Goal: Transaction & Acquisition: Purchase product/service

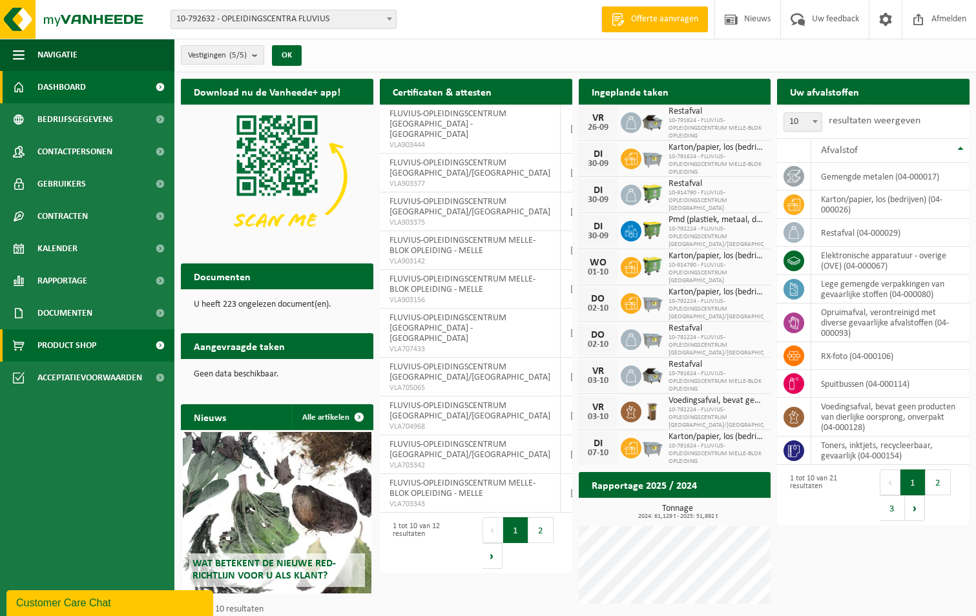
click at [74, 339] on span "Product Shop" at bounding box center [66, 346] width 59 height 32
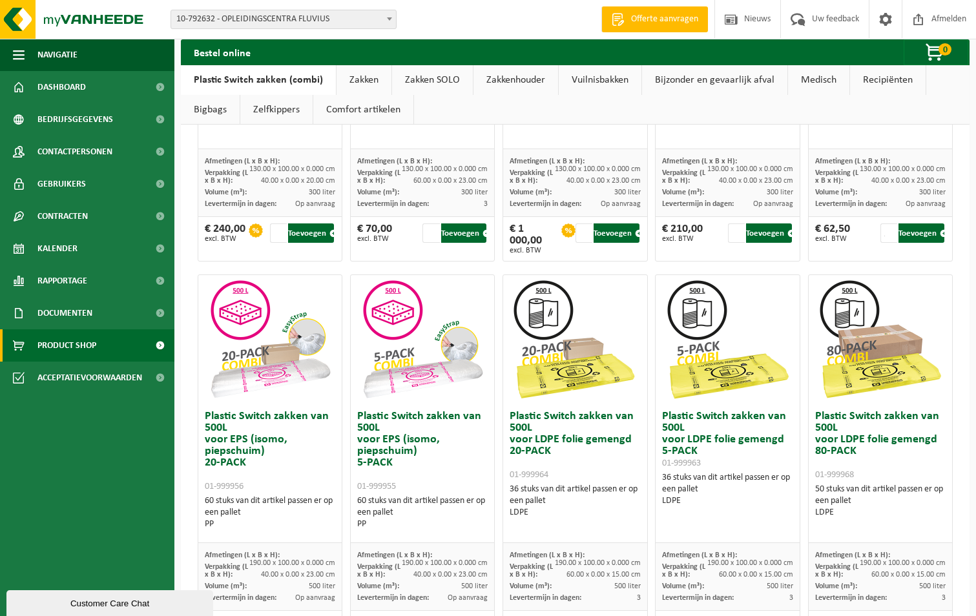
scroll to position [766, 0]
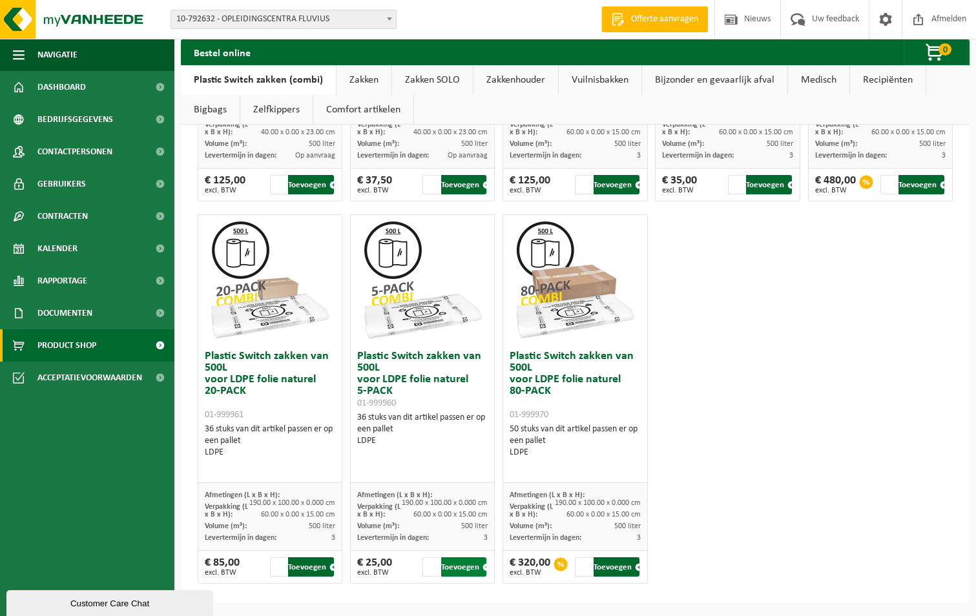
click at [458, 569] on button "Toevoegen" at bounding box center [464, 567] width 46 height 19
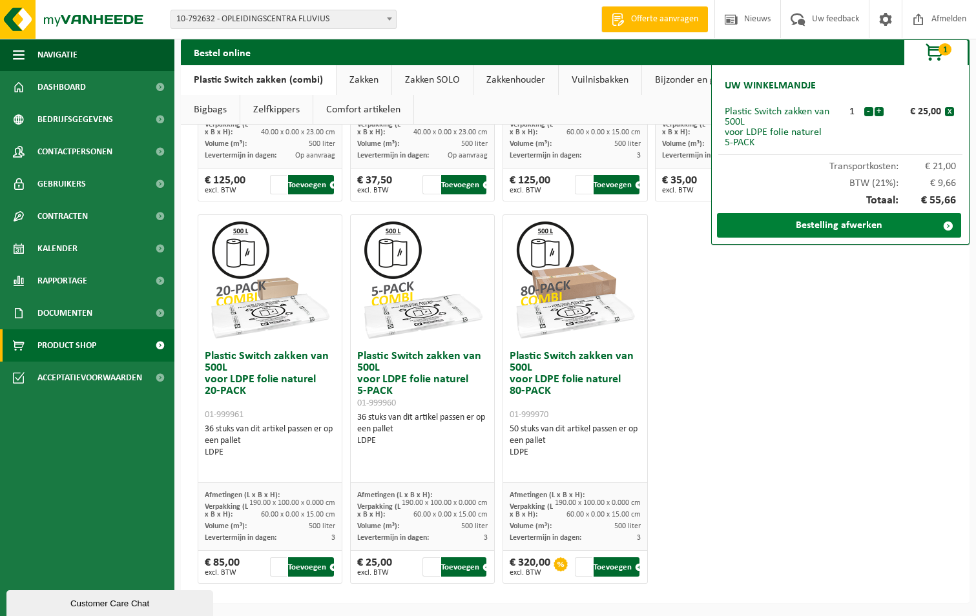
click at [849, 227] on link "Bestelling afwerken" at bounding box center [839, 225] width 244 height 25
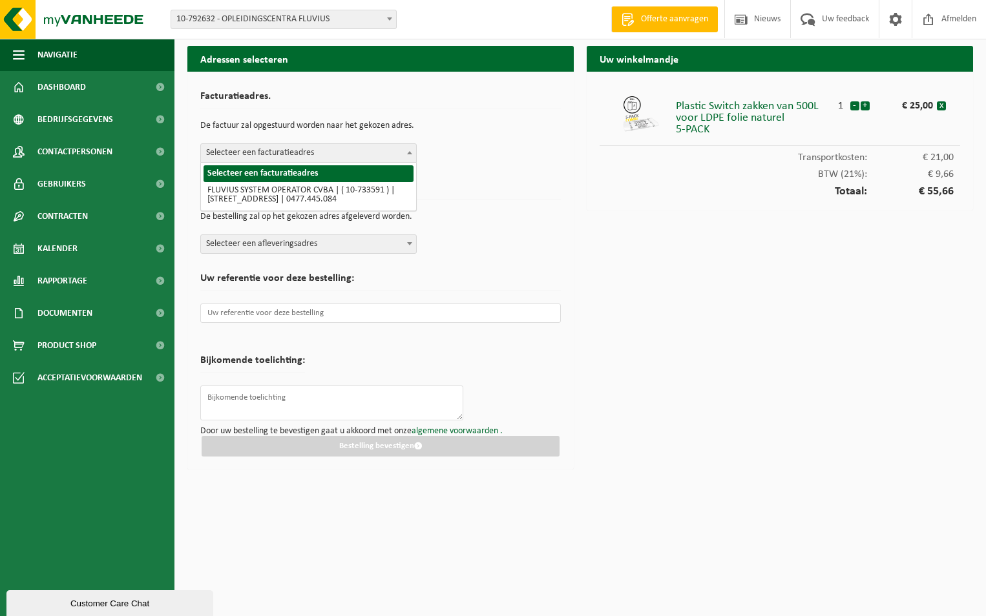
click at [410, 148] on span at bounding box center [409, 152] width 13 height 17
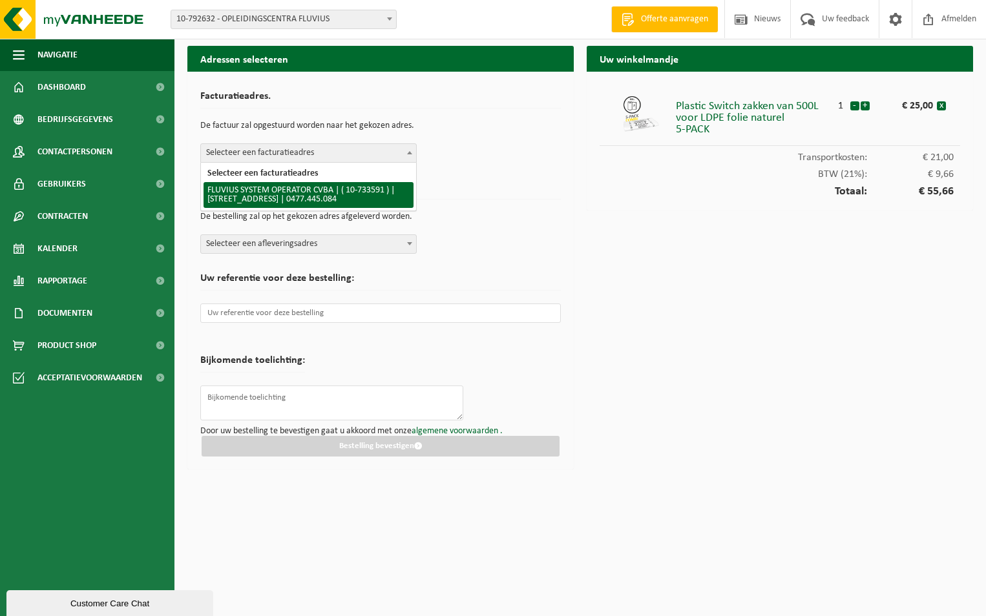
select select "20098"
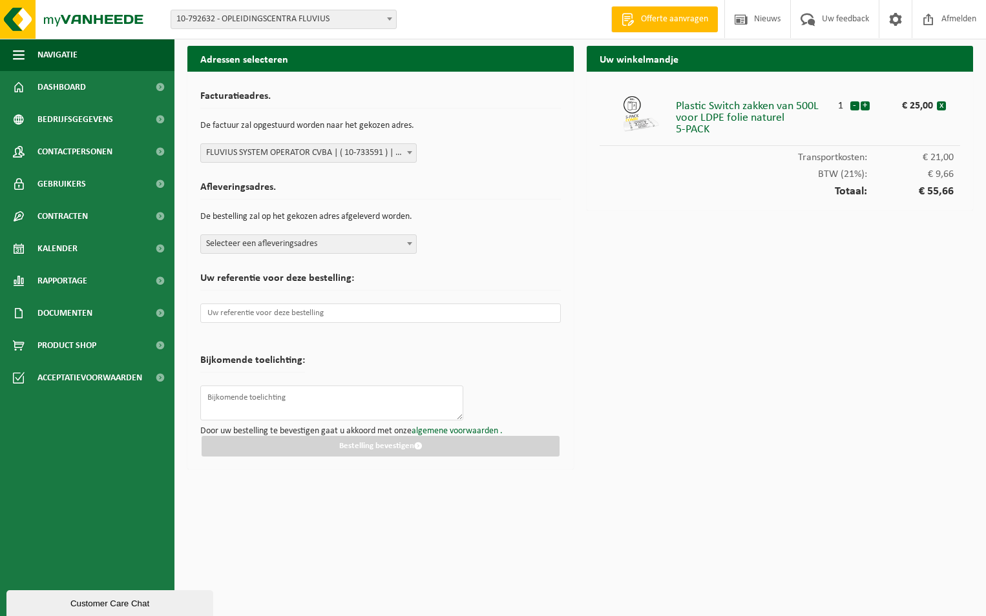
click at [414, 248] on span at bounding box center [409, 243] width 13 height 17
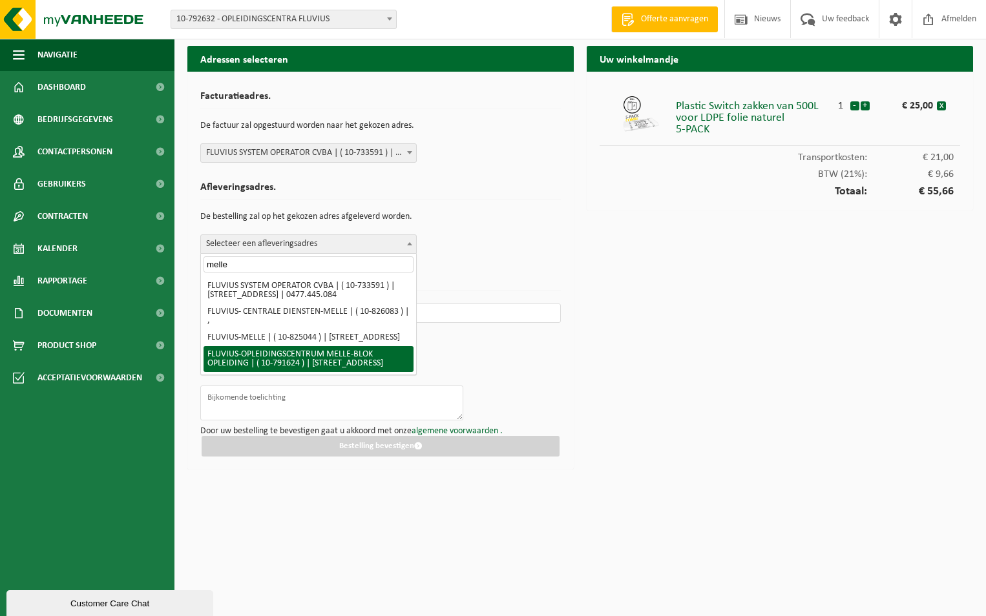
type input "melle"
select select "30281"
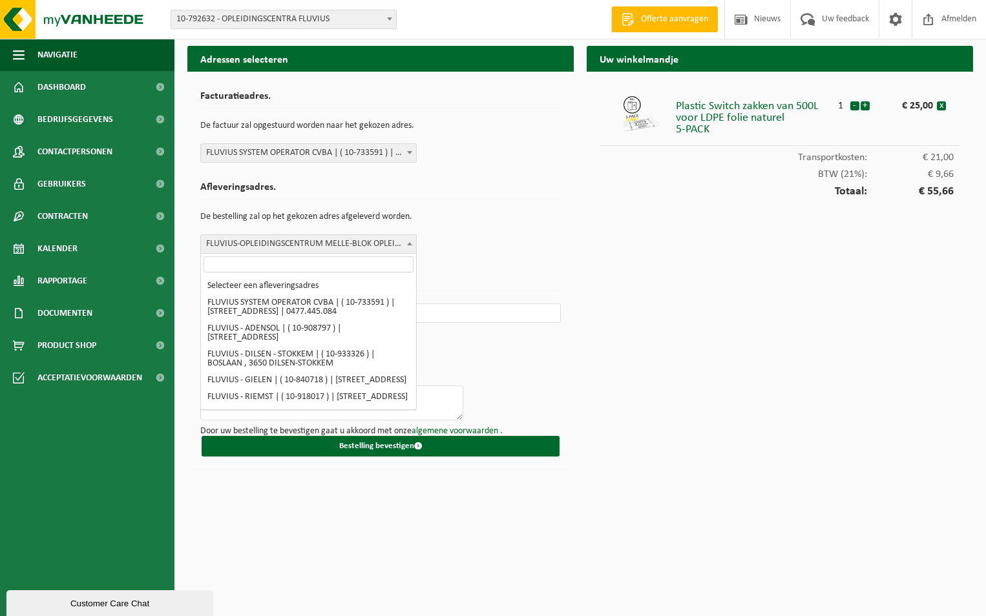
scroll to position [10191, 0]
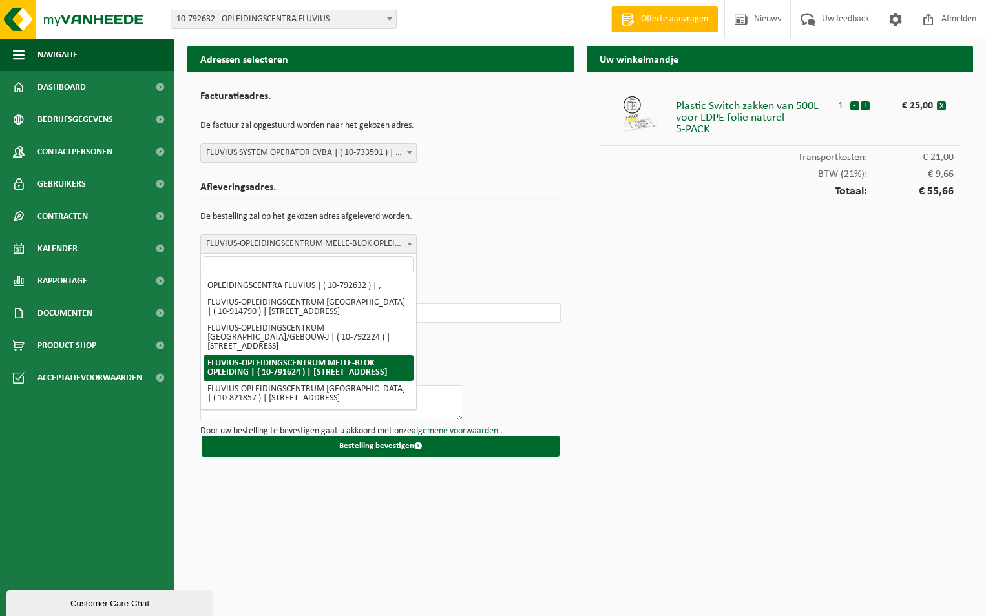
click at [412, 241] on span at bounding box center [409, 243] width 13 height 17
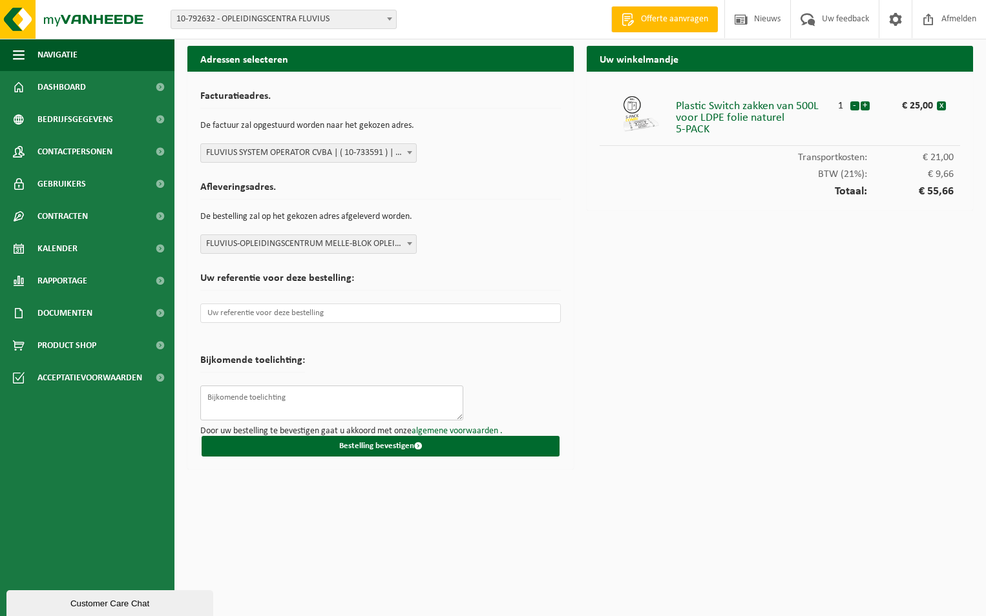
click at [290, 394] on textarea at bounding box center [331, 403] width 263 height 35
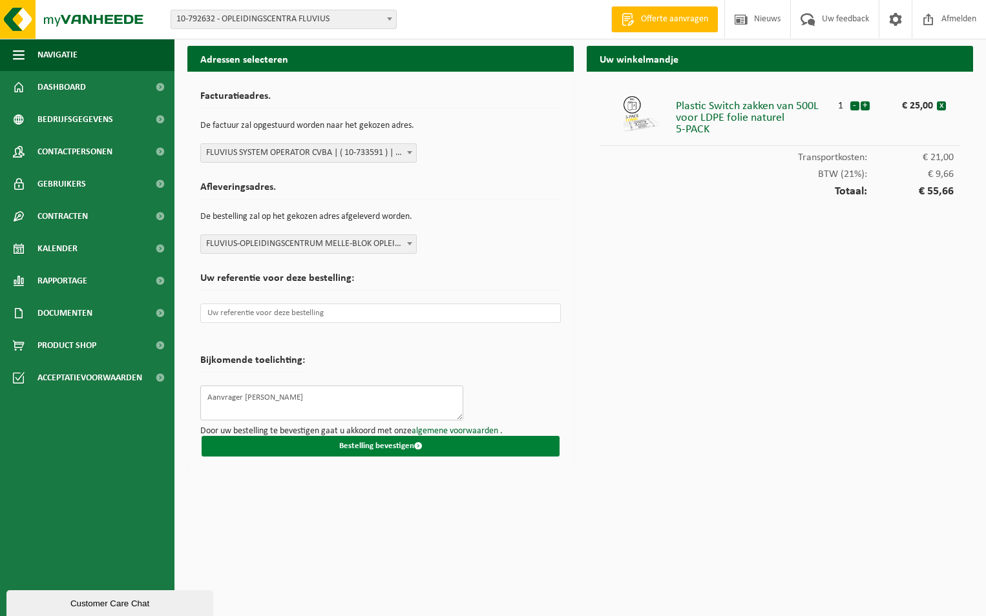
type textarea "Aanvrager [PERSON_NAME]"
click at [388, 449] on button "Bestelling bevestigen" at bounding box center [381, 446] width 358 height 21
